Goal: Information Seeking & Learning: Learn about a topic

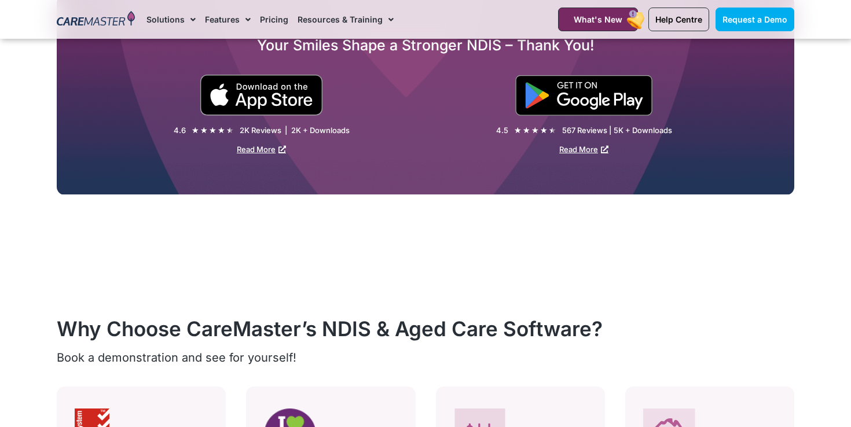
scroll to position [2171, 0]
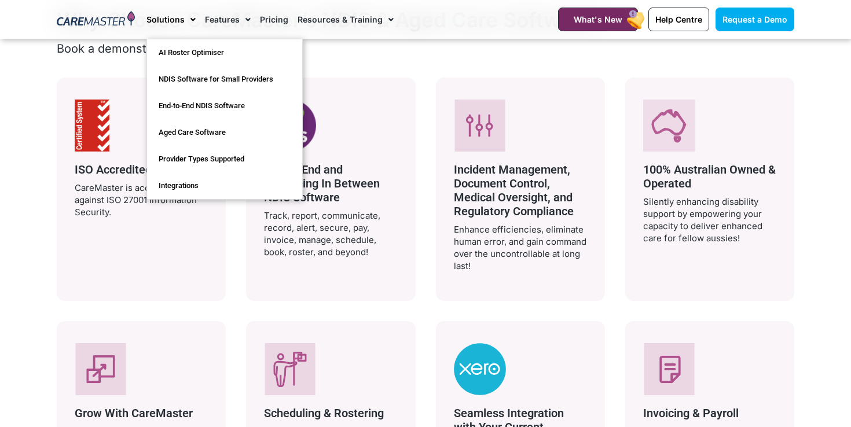
click at [175, 17] on link "Solutions" at bounding box center [170, 19] width 49 height 39
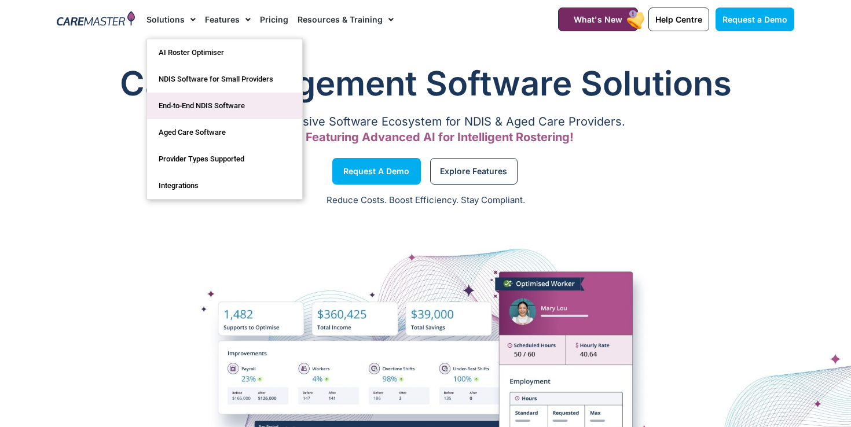
click at [238, 109] on link "End-to-End NDIS Software" at bounding box center [224, 106] width 155 height 27
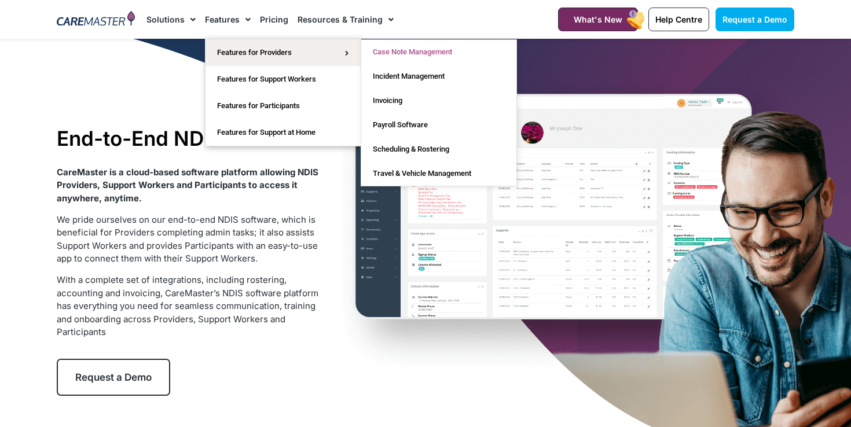
click at [426, 56] on link "Case Note Management" at bounding box center [438, 52] width 155 height 24
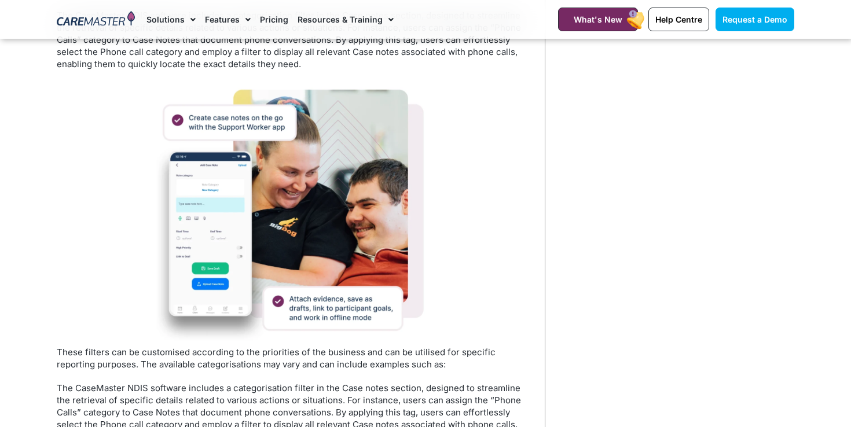
scroll to position [2356, 0]
